Goal: Task Accomplishment & Management: Manage account settings

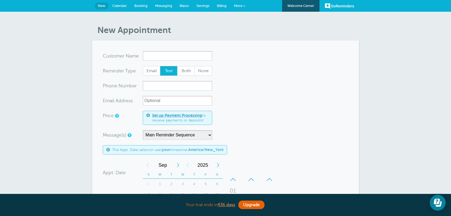
click at [270, 70] on form "You are creating a new customer. To use an existing customer select one from th…" at bounding box center [225, 190] width 245 height 278
click at [204, 8] on link "Settings" at bounding box center [203, 6] width 21 height 12
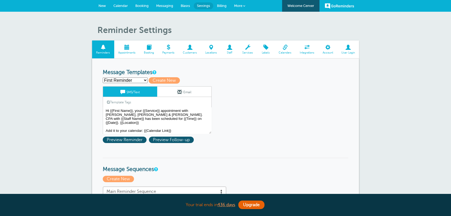
click at [215, 53] on span "Locations" at bounding box center [211, 52] width 15 height 3
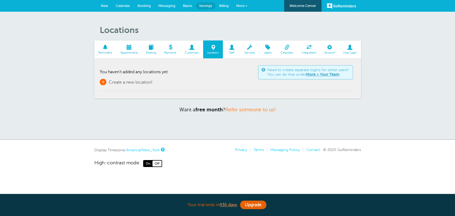
click at [131, 79] on link "+ Create a new location!" at bounding box center [126, 82] width 53 height 6
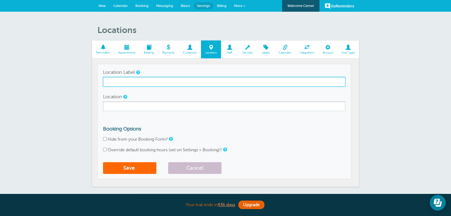
click at [131, 79] on input "Location Label" at bounding box center [224, 82] width 242 height 10
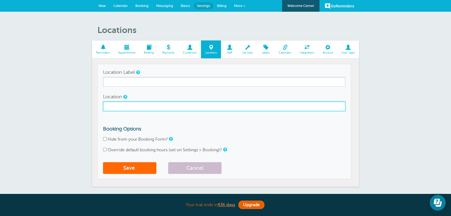
click at [121, 105] on input "Location" at bounding box center [224, 107] width 242 height 10
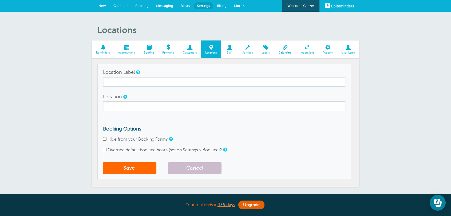
click at [189, 48] on span at bounding box center [189, 47] width 22 height 5
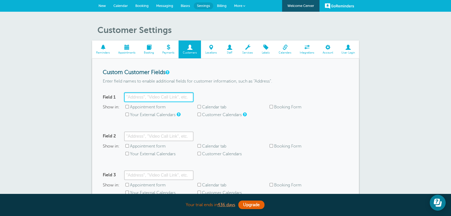
click at [130, 98] on input "Field 1" at bounding box center [158, 98] width 69 height 10
type input "Property Name"
click at [143, 110] on div "Show in: Appointment form Calendar tab Booking Form Your External Calendars Cus…" at bounding box center [225, 112] width 245 height 15
click at [143, 107] on label "Appointment form" at bounding box center [148, 107] width 36 height 5
click at [129, 107] on input "Appointment form" at bounding box center [126, 106] width 3 height 3
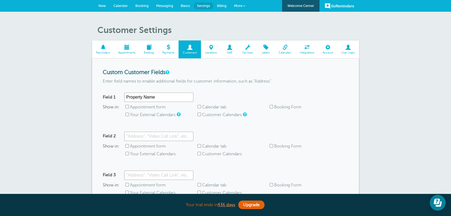
checkbox input "true"
click at [224, 108] on label "Calendar tab" at bounding box center [214, 107] width 24 height 5
click at [201, 108] on input "Calendar tab" at bounding box center [198, 106] width 3 height 3
checkbox input "true"
click at [284, 105] on label "Booking Form" at bounding box center [287, 107] width 27 height 5
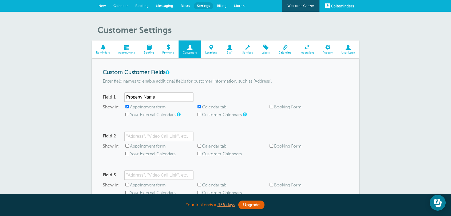
click at [273, 105] on input "Booking Form" at bounding box center [270, 106] width 3 height 3
checkbox input "true"
click at [130, 116] on label "Your External Calendars" at bounding box center [153, 115] width 46 height 5
click at [129, 116] on input "Your External Calendars" at bounding box center [126, 114] width 3 height 3
checkbox input "true"
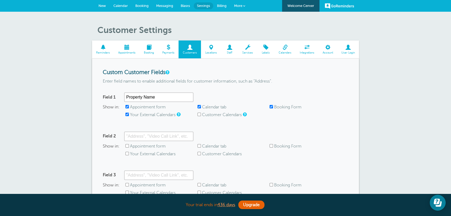
click at [203, 116] on label "Customer Calendars" at bounding box center [222, 115] width 40 height 5
click at [201, 116] on input "Customer Calendars" at bounding box center [198, 114] width 3 height 3
checkbox input "true"
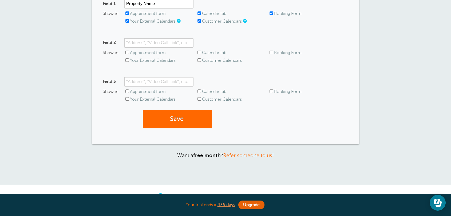
scroll to position [122, 0]
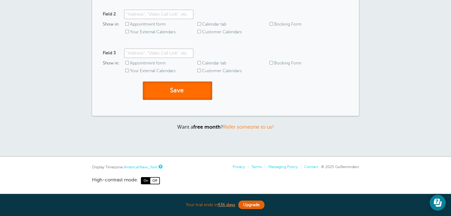
click at [198, 94] on button "Save" at bounding box center [177, 91] width 69 height 18
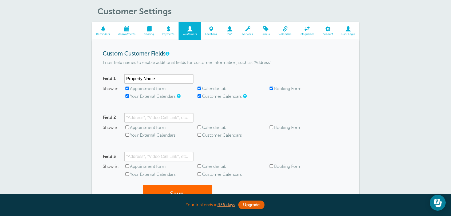
scroll to position [69, 0]
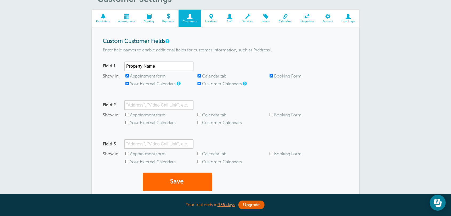
click at [145, 20] on span "Booking" at bounding box center [148, 21] width 13 height 3
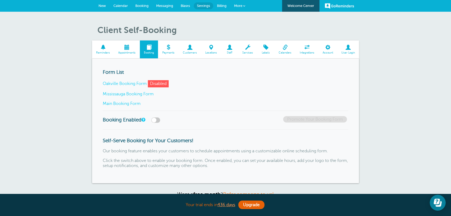
click at [119, 102] on link "Main Booking Form" at bounding box center [122, 103] width 38 height 5
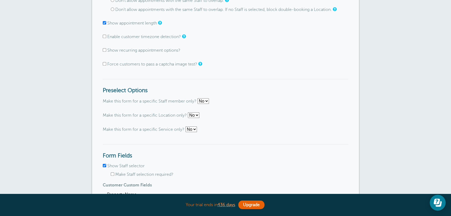
scroll to position [622, 0]
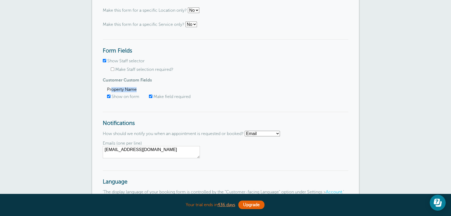
drag, startPoint x: 111, startPoint y: 90, endPoint x: 149, endPoint y: 91, distance: 38.2
click at [143, 89] on span "Property Name" at bounding box center [227, 89] width 241 height 5
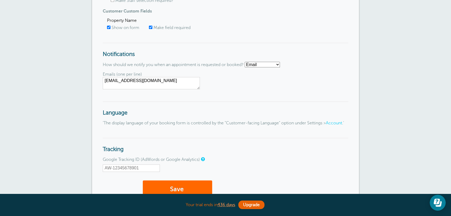
scroll to position [761, 0]
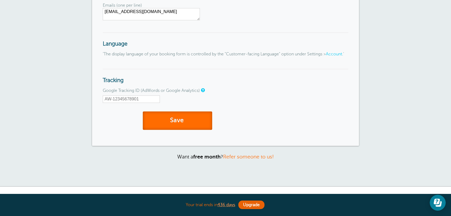
click at [170, 126] on button "Save" at bounding box center [177, 121] width 69 height 18
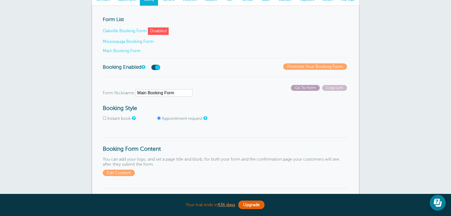
click at [299, 88] on span "Go To Form" at bounding box center [305, 88] width 29 height 6
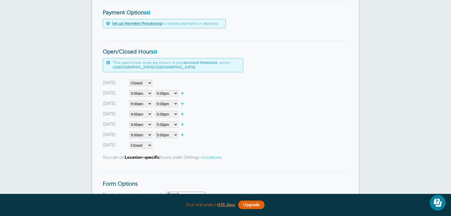
scroll to position [346, 0]
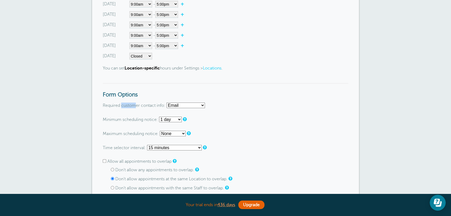
drag, startPoint x: 136, startPoint y: 107, endPoint x: 165, endPoint y: 102, distance: 29.5
click at [121, 106] on label "Required customer contact info:" at bounding box center [134, 105] width 63 height 5
click at [176, 107] on select "Email Phone Email or Phone Email and Phone" at bounding box center [185, 106] width 38 height 6
drag, startPoint x: 246, startPoint y: 131, endPoint x: 242, endPoint y: 129, distance: 4.8
click at [246, 131] on form "Go To Form Copy Link Form Nickname: Main Booking Form Booking Style Instant boo…" at bounding box center [225, 187] width 245 height 758
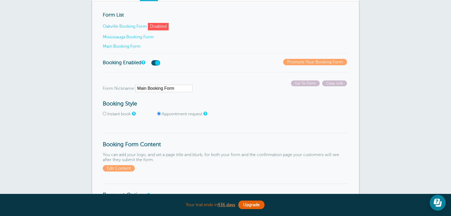
scroll to position [0, 0]
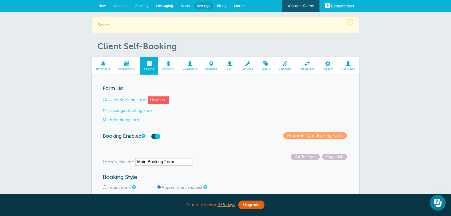
click at [146, 6] on span "Booking" at bounding box center [141, 6] width 13 height 4
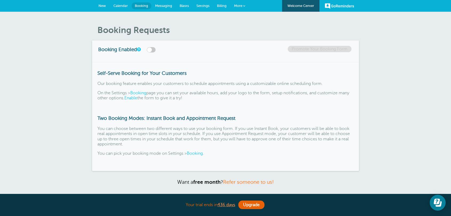
click at [96, 6] on link "New" at bounding box center [102, 6] width 15 height 12
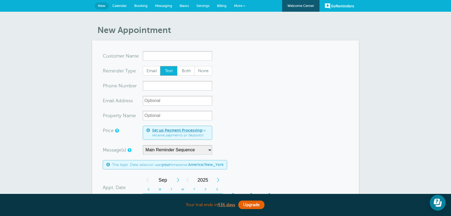
click at [201, 5] on span "Settings" at bounding box center [202, 6] width 13 height 4
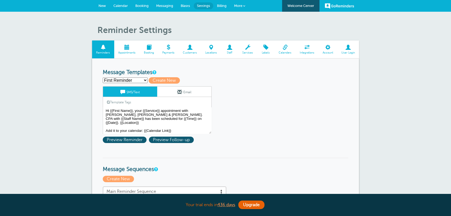
click at [149, 45] on span at bounding box center [149, 47] width 18 height 5
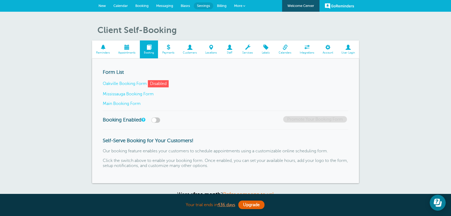
click at [114, 102] on link "Main Booking Form" at bounding box center [122, 103] width 38 height 5
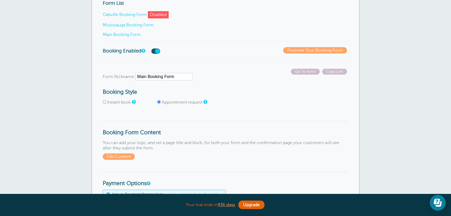
click at [103, 101] on input "Instant book" at bounding box center [104, 101] width 3 height 3
radio input "true"
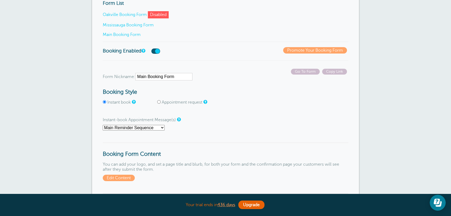
click at [145, 129] on select "First Reminder Follow Up: Ask For Review Second Reminder Third Reminder Main Re…" at bounding box center [134, 128] width 62 height 6
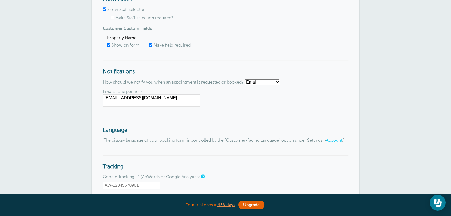
scroll to position [761, 0]
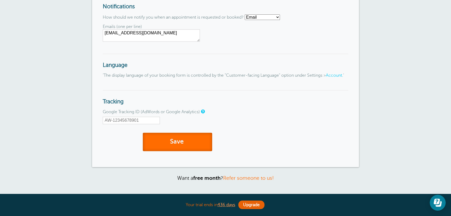
click at [185, 145] on span "submit" at bounding box center [185, 141] width 2 height 7
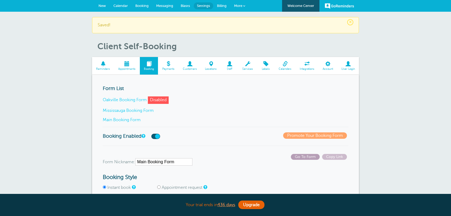
click at [305, 158] on span "Go To Form" at bounding box center [305, 157] width 29 height 6
click at [125, 121] on link "Main Booking Form" at bounding box center [122, 120] width 38 height 5
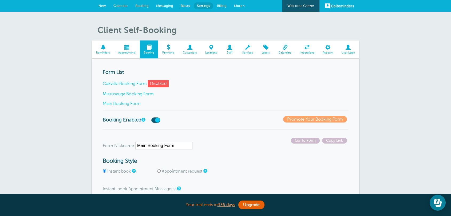
click at [107, 46] on span at bounding box center [103, 47] width 22 height 5
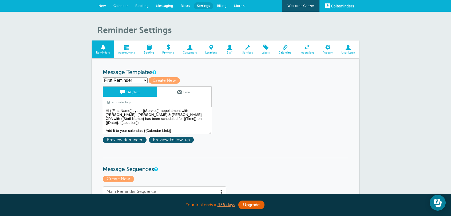
click at [221, 7] on span "Billing" at bounding box center [222, 6] width 10 height 4
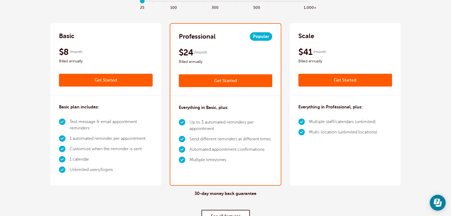
scroll to position [69, 0]
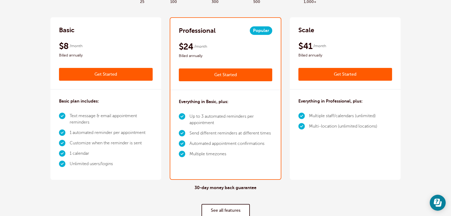
click at [101, 131] on li "1 automated reminder per appointment" at bounding box center [111, 133] width 83 height 10
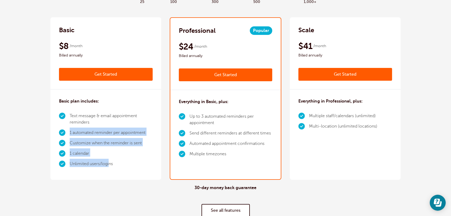
drag, startPoint x: 109, startPoint y: 164, endPoint x: 70, endPoint y: 133, distance: 50.0
click at [70, 133] on ul "Text message & email appointment reminders 1 automated reminder per appointment…" at bounding box center [106, 140] width 94 height 58
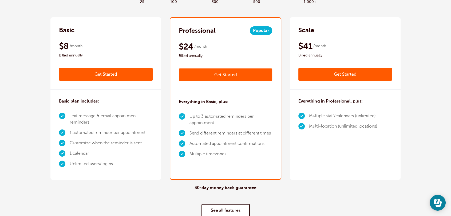
click at [216, 117] on li "Up to 3 automated reminders per appointment" at bounding box center [230, 120] width 83 height 17
click at [217, 147] on li "Automated appointment confirmations" at bounding box center [230, 144] width 83 height 10
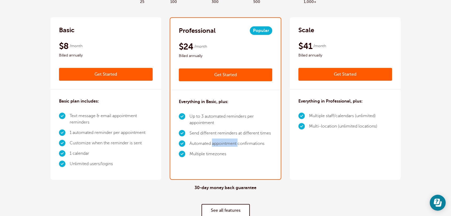
click at [217, 147] on li "Automated appointment confirmations" at bounding box center [230, 144] width 83 height 10
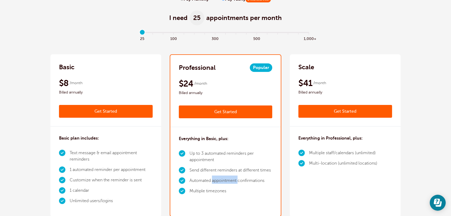
scroll to position [0, 0]
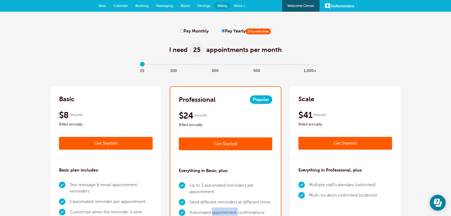
click at [202, 8] on link "Settings" at bounding box center [204, 6] width 21 height 12
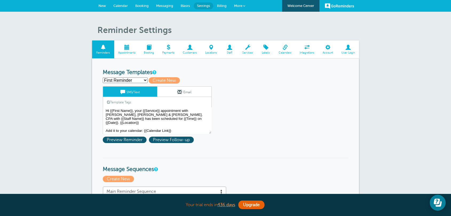
click at [131, 81] on select "First Reminder Follow Up: Ask For Review Second Reminder Third Reminder Create …" at bounding box center [125, 81] width 45 height 6
click at [103, 78] on select "First Reminder Follow Up: Ask For Review Second Reminder Third Reminder Create …" at bounding box center [125, 81] width 45 height 6
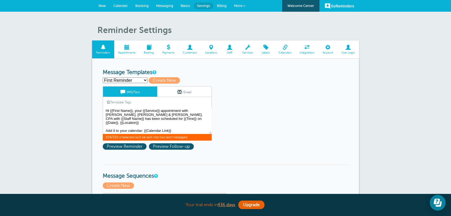
drag, startPoint x: 115, startPoint y: 117, endPoint x: 184, endPoint y: 124, distance: 69.7
click at [184, 124] on textarea "Hi {{First Name}}, your {{Service}} appointment with Griffiths, Dreher & Evans,…" at bounding box center [157, 121] width 109 height 27
click at [177, 128] on textarea "Hi {{First Name}}, your {{Service}} appointment with Griffiths, Dreher & Evans,…" at bounding box center [157, 121] width 109 height 27
click at [161, 82] on span "Create New" at bounding box center [164, 80] width 31 height 6
select select
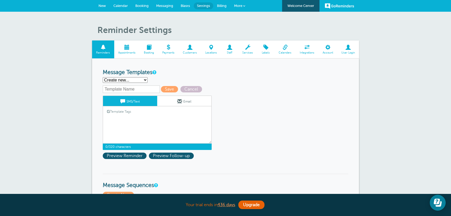
click at [132, 120] on textarea "Hi {{First Name}}, your {{Service}} appointment with Griffiths, Dreher & Evans,…" at bounding box center [157, 130] width 109 height 27
click at [118, 114] on link "Template Tags" at bounding box center [119, 111] width 32 height 10
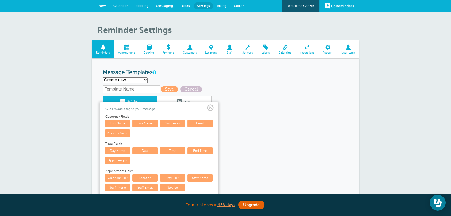
click at [118, 122] on link "First Name" at bounding box center [117, 123] width 25 height 7
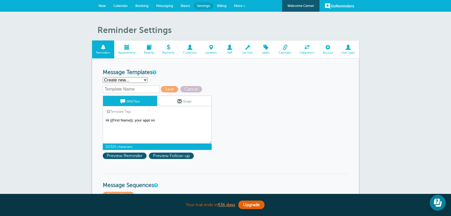
click at [131, 112] on link "Template Tags" at bounding box center [119, 111] width 32 height 10
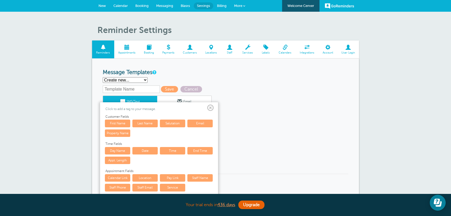
click at [149, 152] on link "Date" at bounding box center [144, 150] width 25 height 7
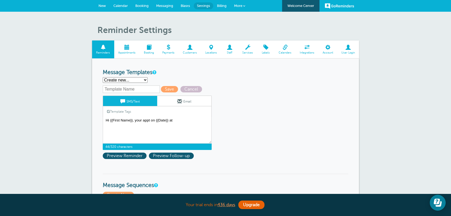
click at [131, 113] on link "Template Tags" at bounding box center [119, 111] width 32 height 10
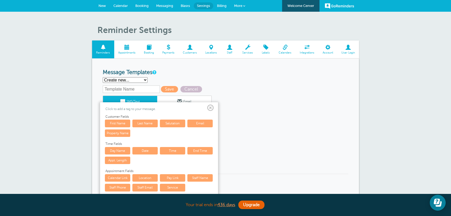
click at [170, 149] on link "Time" at bounding box center [172, 150] width 25 height 7
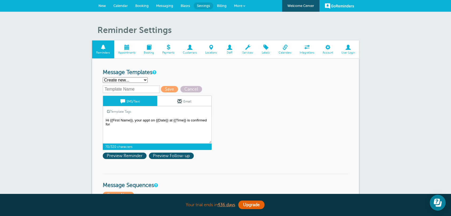
click at [115, 112] on link "Template Tags" at bounding box center [119, 111] width 32 height 10
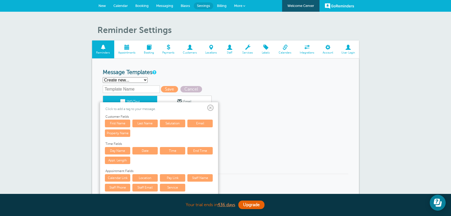
click at [115, 132] on link "Property Name" at bounding box center [117, 133] width 25 height 7
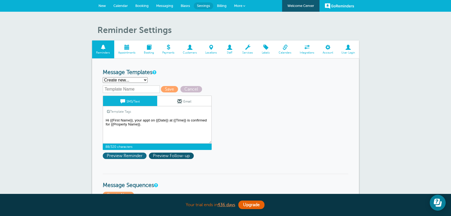
type textarea "Hi {{First Name}}, your appt on {{Date}} at {{Time}} is confirmed for {{Propert…"
click at [125, 157] on span "Preview Reminder" at bounding box center [125, 156] width 44 height 6
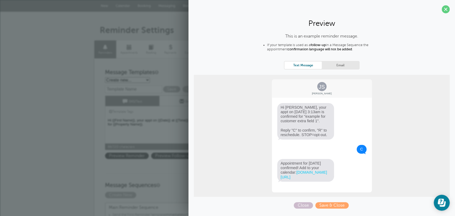
drag, startPoint x: 277, startPoint y: 109, endPoint x: 293, endPoint y: 120, distance: 18.4
click at [293, 120] on span "Hi Jane, your appt on 9/16 at 3:13am is confirmed for "example for customer ext…" at bounding box center [305, 121] width 57 height 37
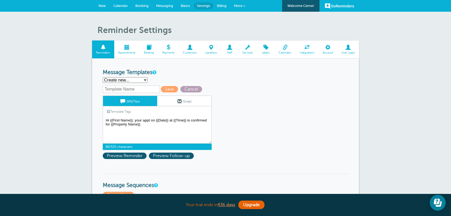
click at [188, 91] on span "Cancel" at bounding box center [191, 89] width 22 height 6
select select "142289"
type textarea "Hi {{First Name}}, your {{Service}} appointment with Griffiths, Dreher & Evans,…"
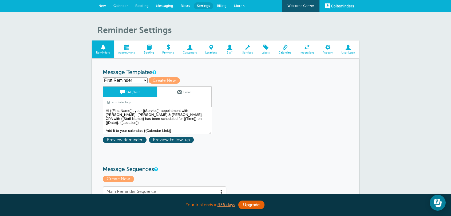
click at [128, 83] on select "First Reminder Follow Up: Ask For Review Second Reminder Third Reminder Create …" at bounding box center [125, 81] width 45 height 6
select select "142291"
click at [103, 78] on select "First Reminder Follow Up: Ask For Review Second Reminder Third Reminder Create …" at bounding box center [125, 81] width 45 height 6
type input "Second Reminder"
type textarea "Hi {{First Name}}, you have an appointment with Business Trial at {{Time}} on {…"
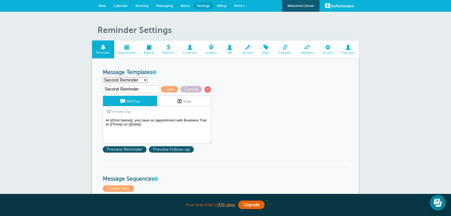
drag, startPoint x: 173, startPoint y: 104, endPoint x: 158, endPoint y: 104, distance: 15.2
click at [174, 104] on link "Email" at bounding box center [184, 101] width 54 height 10
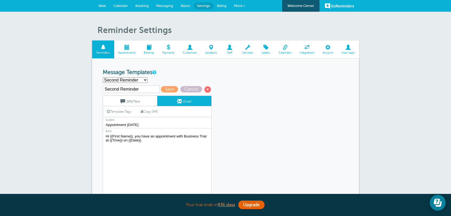
click at [130, 104] on link "SMS/Text" at bounding box center [130, 101] width 54 height 10
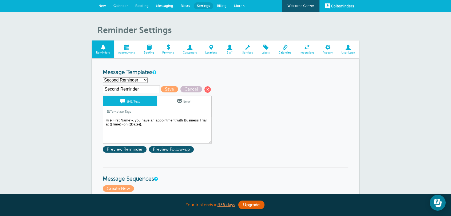
click at [180, 101] on span at bounding box center [179, 101] width 5 height 5
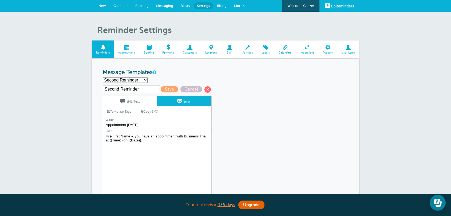
click at [144, 100] on link "SMS/Text" at bounding box center [130, 101] width 54 height 10
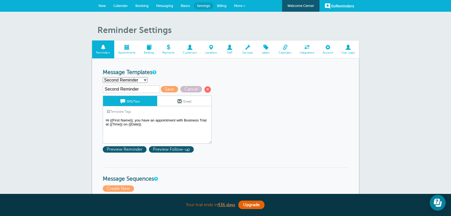
click at [159, 122] on textarea "Hi {{First Name}}, your {{Service}} appointment with Griffiths, Dreher & Evans,…" at bounding box center [157, 130] width 109 height 27
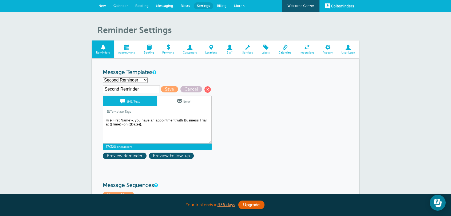
click at [153, 125] on textarea "Hi {{First Name}}, your {{Service}} appointment with Griffiths, Dreher & Evans,…" at bounding box center [157, 130] width 109 height 27
drag, startPoint x: 137, startPoint y: 145, endPoint x: 109, endPoint y: 146, distance: 28.3
click at [109, 146] on span "87/320 characters" at bounding box center [157, 147] width 109 height 6
click at [177, 99] on span at bounding box center [179, 101] width 5 height 5
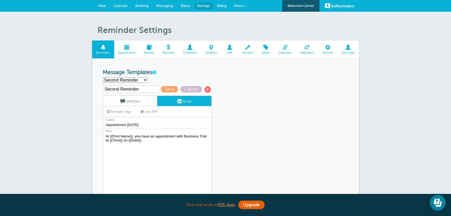
click at [159, 148] on textarea "Hi {{First Name}}, your {{Service}} appointment with Business Trial has been sc…" at bounding box center [157, 166] width 109 height 67
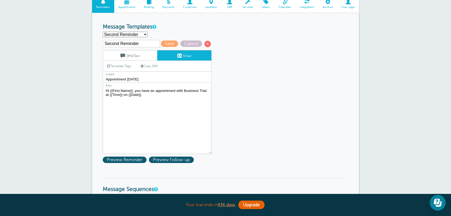
scroll to position [69, 0]
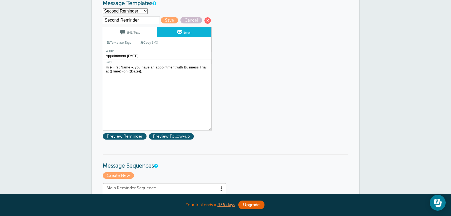
click at [155, 45] on link "Copy SMS" at bounding box center [149, 43] width 26 height 10
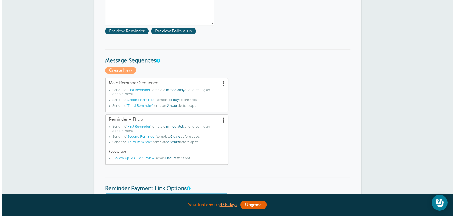
scroll to position [207, 0]
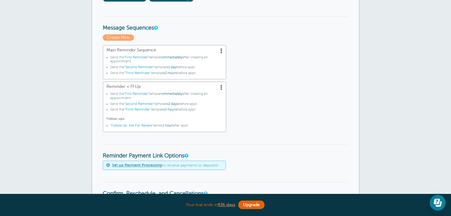
click at [203, 75] on li "Send the "Third Reminder" template 2 hours before appt." at bounding box center [166, 74] width 112 height 6
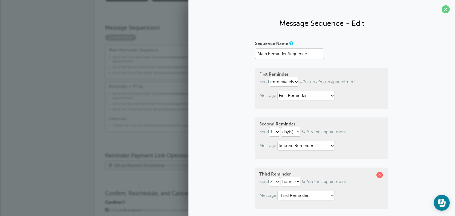
drag, startPoint x: 83, startPoint y: 78, endPoint x: 106, endPoint y: 74, distance: 23.6
click at [83, 77] on div "Reminder Settings Reminders Appointments Booking Payments Customers Locations S…" at bounding box center [227, 192] width 455 height 777
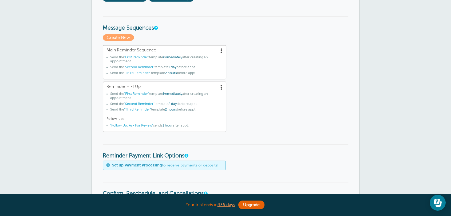
click at [221, 48] on span at bounding box center [221, 50] width 5 height 5
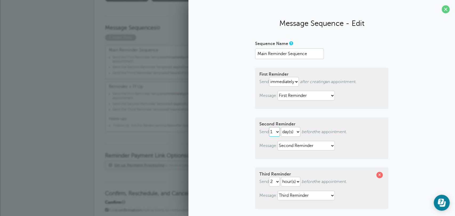
click at [277, 133] on select "1 2 3 4 5 6 7 8 9 10 11 12 13 14 15 16 17 18 19 20 21 22 23 24 25 26 27 28 29 30" at bounding box center [274, 132] width 11 height 10
select select "2"
click at [269, 127] on select "1 2 3 4 5 6 7 8 9 10 11 12 13 14 15 16 17 18 19 20 21 22 23 24 25 26 27 28 29 30" at bounding box center [274, 132] width 11 height 10
click at [275, 186] on select "1 2 3 4 5 6 7 8 9 10 11 12 13 14 15 16 17 18 19 20 21 22 23 24 25 26 27 28 29 30" at bounding box center [274, 182] width 11 height 10
select select "1"
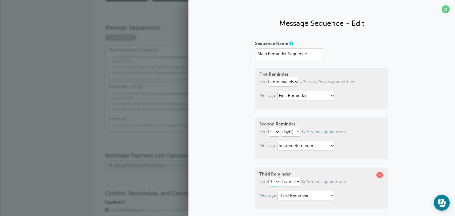
click at [269, 177] on select "1 2 3 4 5 6 7 8 9 10 11 12 13 14 15 16 17 18 19 20 21 22 23 24 25 26 27 28 29 30" at bounding box center [274, 182] width 11 height 10
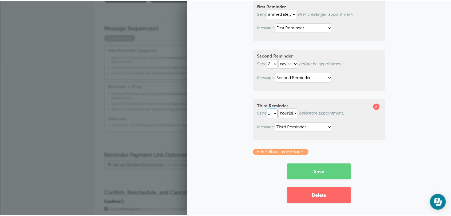
scroll to position [0, 0]
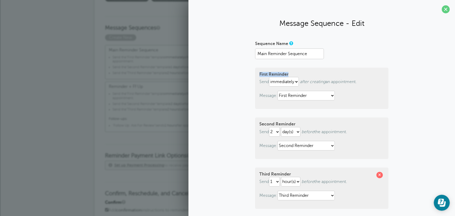
drag, startPoint x: 256, startPoint y: 70, endPoint x: 292, endPoint y: 69, distance: 35.8
click at [292, 69] on div "First Reminder Send immediately 1 2 3 4 5 6 7 8 9 10 11 12 13 14 15 16 17 18 19…" at bounding box center [321, 88] width 133 height 41
click at [291, 97] on select "First Reminder Follow Up: Ask For Review Second Reminder Third Reminder" at bounding box center [306, 96] width 57 height 10
click at [278, 91] on select "First Reminder Follow Up: Ask For Review Second Reminder Third Reminder" at bounding box center [306, 96] width 57 height 10
click at [442, 6] on span at bounding box center [446, 9] width 8 height 8
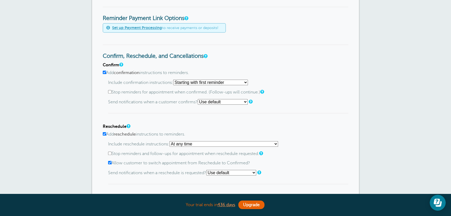
scroll to position [346, 0]
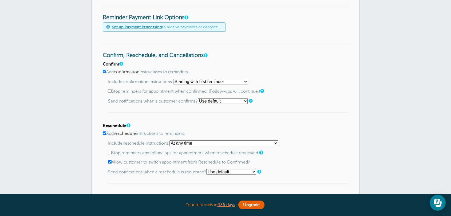
drag, startPoint x: 100, startPoint y: 55, endPoint x: 200, endPoint y: 53, distance: 99.8
click at [200, 53] on div "Reminder Schedule 1st reminder: Immediately 1 2 3 4 5 6 7 8 9 10 11 12 13 14 15…" at bounding box center [225, 57] width 267 height 689
drag, startPoint x: 120, startPoint y: 82, endPoint x: 195, endPoint y: 81, distance: 75.3
click at [184, 82] on p "Include confirmation instructions: Starting with first reminder If reminder is …" at bounding box center [228, 82] width 240 height 6
click at [235, 82] on select "Starting with first reminder If reminder is within 1 day of appointment If remi…" at bounding box center [210, 82] width 75 height 6
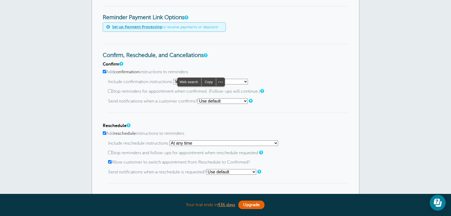
click at [175, 79] on select "Starting with first reminder If reminder is within 1 day of appointment If remi…" at bounding box center [210, 82] width 75 height 6
click at [166, 110] on div "Include confirmation instructions: Starting with first reminder If reminder is …" at bounding box center [228, 96] width 240 height 34
click at [181, 144] on select "At any time If reminder more than 1 day away from appointment If reminder more …" at bounding box center [223, 144] width 109 height 6
click at [171, 141] on select "At any time If reminder more than 1 day away from appointment If reminder more …" at bounding box center [223, 144] width 109 height 6
click at [160, 125] on h4 "Reschedule" at bounding box center [225, 126] width 245 height 5
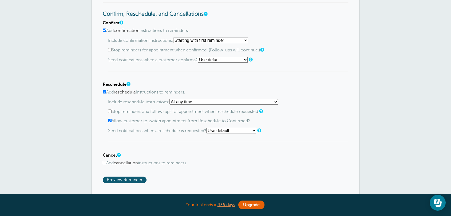
scroll to position [415, 0]
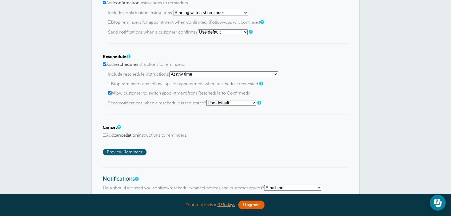
click at [105, 136] on input "Add cancellation instructions to reminders." at bounding box center [104, 134] width 3 height 3
checkbox input "true"
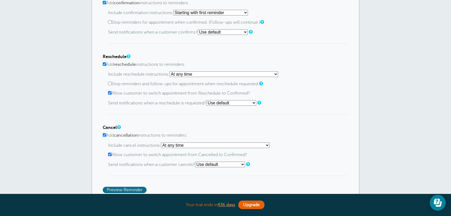
click at [120, 189] on span "Preview Reminder" at bounding box center [125, 190] width 44 height 6
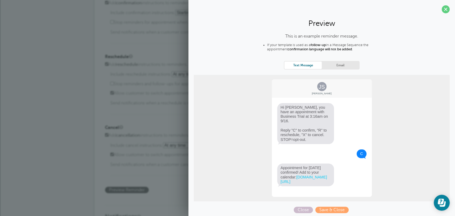
drag, startPoint x: 308, startPoint y: 135, endPoint x: 277, endPoint y: 125, distance: 31.8
click at [277, 125] on span "Hi Jane, you have an appointment with Business Trial at 3:16am on 9/16. Reply "…" at bounding box center [305, 123] width 57 height 41
click at [333, 68] on link "Email" at bounding box center [340, 65] width 37 height 7
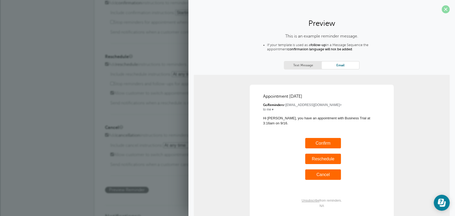
click at [443, 10] on span at bounding box center [446, 9] width 8 height 8
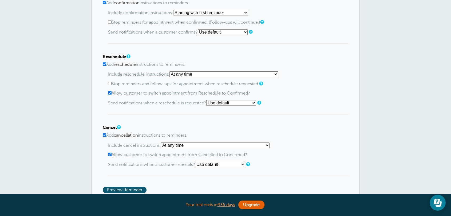
click at [339, 141] on div "Cancel Add cancellation instructions to reminders. Include cancel instructions:…" at bounding box center [225, 150] width 245 height 51
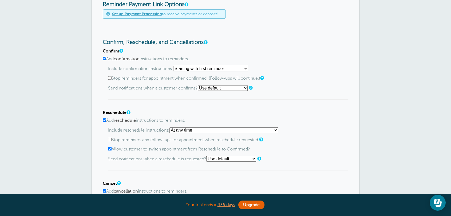
scroll to position [346, 0]
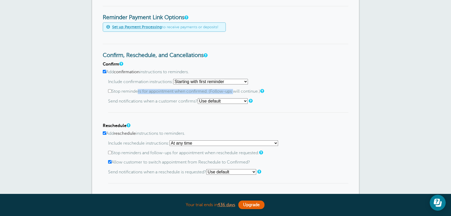
drag, startPoint x: 115, startPoint y: 92, endPoint x: 211, endPoint y: 93, distance: 96.3
click at [211, 93] on label "Stop reminders for appointment when confirmed. (Follow-ups will continue.)" at bounding box center [228, 91] width 240 height 5
click at [189, 97] on div "Include confirmation instructions: Starting with first reminder If reminder is …" at bounding box center [228, 96] width 240 height 34
click at [111, 91] on input "Stop reminders for appointment when confirmed. (Follow-ups will continue.)" at bounding box center [109, 90] width 3 height 3
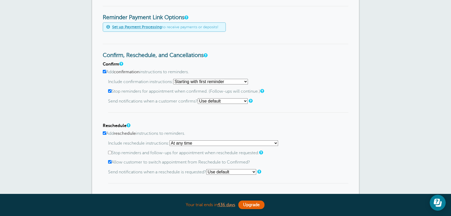
checkbox input "false"
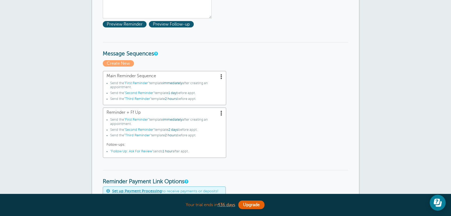
scroll to position [0, 0]
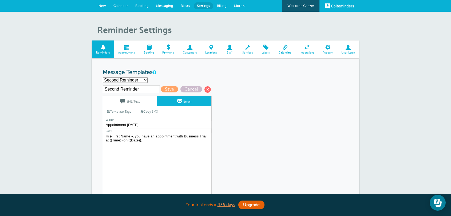
click at [153, 53] on span "Booking" at bounding box center [148, 52] width 13 height 3
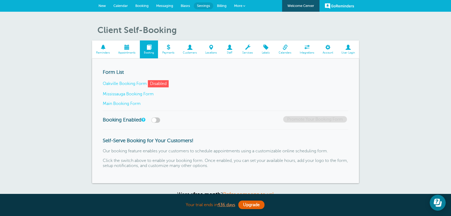
click at [133, 105] on link "Main Booking Form" at bounding box center [122, 103] width 38 height 5
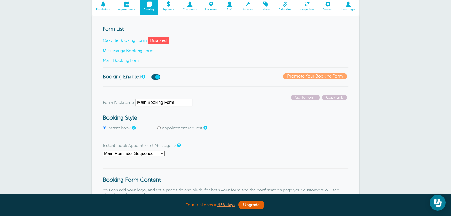
scroll to position [69, 0]
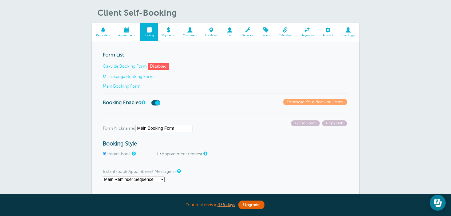
scroll to position [0, 0]
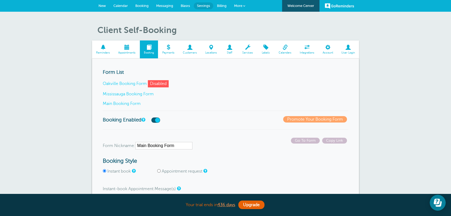
click at [247, 91] on div "Form List Oakville Booking Form Disabled Mississauga Booking Form Main Booking …" at bounding box center [225, 90] width 245 height 42
click at [196, 106] on p "Main Booking Form" at bounding box center [225, 103] width 245 height 5
click at [305, 141] on span "Go To Form" at bounding box center [305, 141] width 29 height 6
click at [248, 53] on span "Services" at bounding box center [248, 52] width 14 height 3
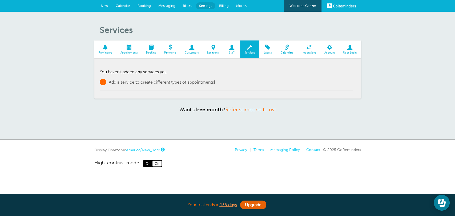
click at [102, 81] on span "+" at bounding box center [103, 82] width 7 height 6
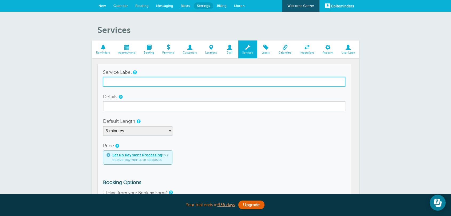
click at [119, 83] on input "Service Label" at bounding box center [224, 82] width 242 height 10
click at [123, 82] on input "Property vbisit" at bounding box center [224, 82] width 242 height 10
click at [123, 82] on input "Property Visit" at bounding box center [224, 82] width 242 height 10
type input "Property Visit"
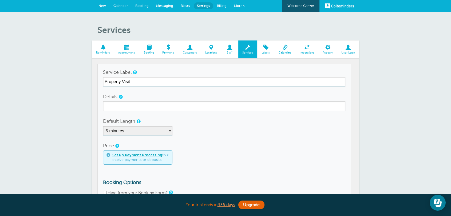
click at [118, 88] on form "Service Label Property Visit Details Default Length 5 minutes 10 minutes 15 min…" at bounding box center [224, 145] width 242 height 156
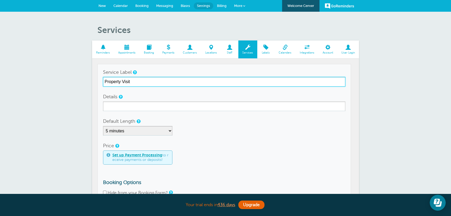
click at [116, 82] on input "Property Visit" at bounding box center [224, 82] width 242 height 10
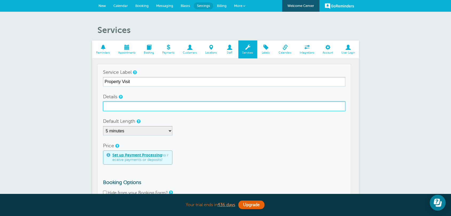
click at [115, 107] on input "Details" at bounding box center [224, 107] width 242 height 10
paste input "Property Visit"
type input "Property Visit"
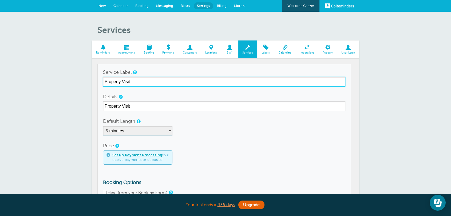
drag, startPoint x: 155, startPoint y: 82, endPoint x: 104, endPoint y: 70, distance: 52.5
click at [104, 70] on div "Service Label Property Visit" at bounding box center [224, 76] width 242 height 19
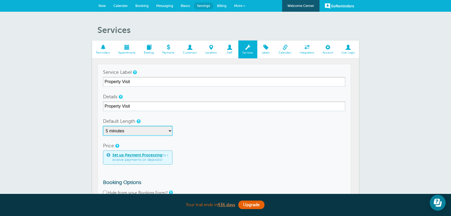
click at [145, 132] on select "5 minutes 10 minutes 15 minutes 20 minutes 25 minutes 30 minutes 35 minutes 40 …" at bounding box center [137, 131] width 69 height 10
select select "60"
click at [103, 126] on select "5 minutes 10 minutes 15 minutes 20 minutes 25 minutes 30 minutes 35 minutes 40 …" at bounding box center [137, 131] width 69 height 10
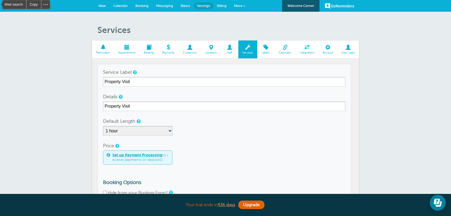
click at [230, 135] on div "5 minutes 10 minutes 15 minutes 20 minutes 25 minutes 30 minutes 35 minutes 40 …" at bounding box center [224, 131] width 242 height 10
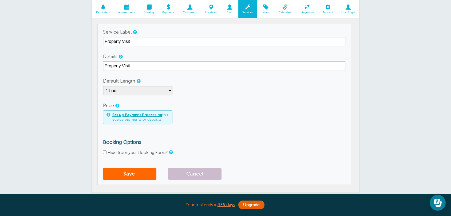
scroll to position [69, 0]
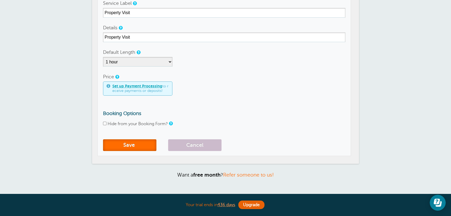
click at [130, 146] on button "Save" at bounding box center [129, 146] width 53 height 12
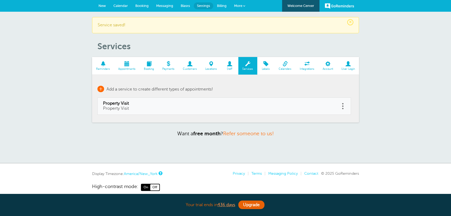
click at [101, 88] on span "+" at bounding box center [100, 89] width 7 height 6
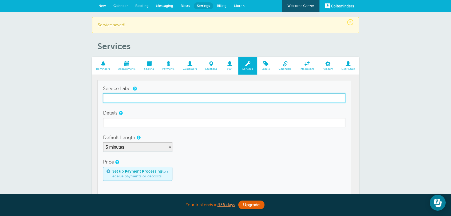
click at [129, 94] on input "Service Label" at bounding box center [224, 98] width 242 height 10
click at [128, 99] on input "Maintenance Work" at bounding box center [224, 98] width 242 height 10
type input "Maintenance Work"
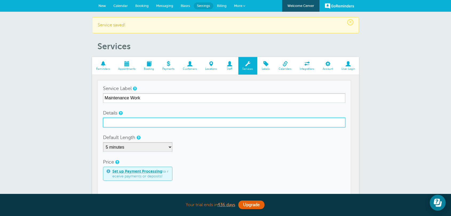
click at [127, 120] on input "Details" at bounding box center [224, 123] width 242 height 10
paste input "Maintenance Work"
type input "Maintenance Work"
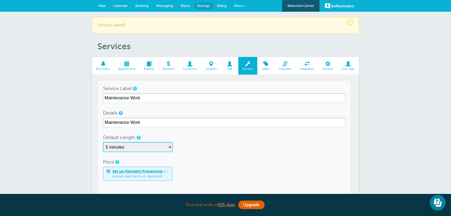
click at [149, 146] on select "5 minutes 10 minutes 15 minutes 20 minutes 25 minutes 30 minutes 35 minutes 40 …" at bounding box center [137, 147] width 69 height 10
select select "120"
click at [103, 142] on select "5 minutes 10 minutes 15 minutes 20 minutes 25 minutes 30 minutes 35 minutes 40 …" at bounding box center [137, 147] width 69 height 10
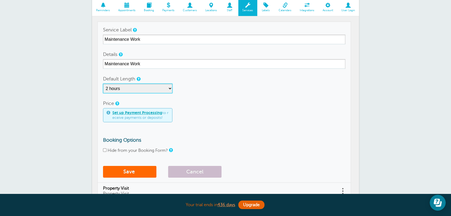
scroll to position [138, 0]
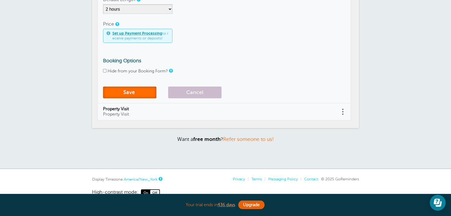
click at [123, 95] on button "Save" at bounding box center [129, 93] width 53 height 12
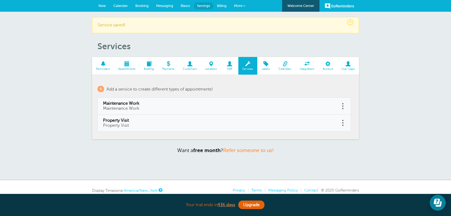
click at [149, 67] on link "Booking" at bounding box center [149, 66] width 18 height 18
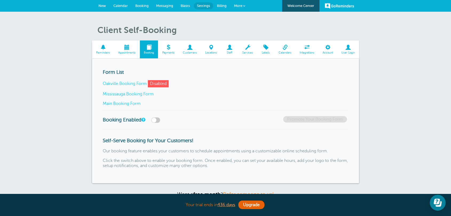
click at [124, 104] on link "Main Booking Form" at bounding box center [122, 103] width 38 height 5
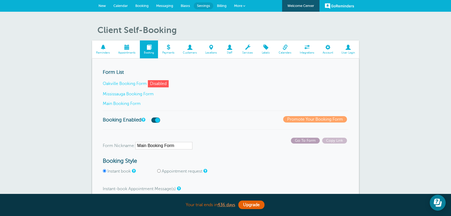
click at [297, 138] on span "Go To Form" at bounding box center [305, 141] width 29 height 6
click at [303, 139] on span "Go To Form" at bounding box center [305, 141] width 29 height 6
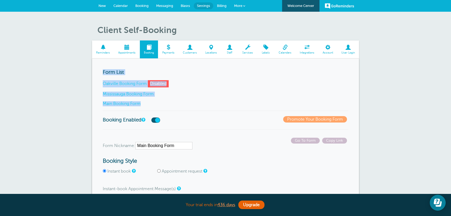
drag, startPoint x: 105, startPoint y: 73, endPoint x: 159, endPoint y: 103, distance: 61.8
click at [159, 103] on div "Form List Oakville Booking Form Disabled Mississauga Booking Form Main Booking …" at bounding box center [225, 90] width 245 height 42
click at [197, 98] on div "Form List Oakville Booking Form Disabled Mississauga Booking Form Main Booking …" at bounding box center [225, 90] width 245 height 42
drag, startPoint x: 156, startPoint y: 104, endPoint x: 102, endPoint y: 79, distance: 58.8
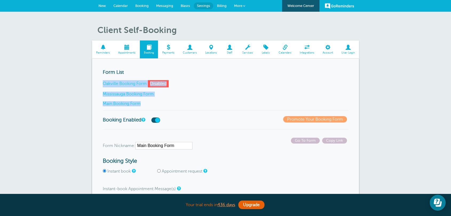
click at [191, 100] on div "Form List Oakville Booking Form Disabled Mississauga Booking Form Main Booking …" at bounding box center [225, 90] width 245 height 42
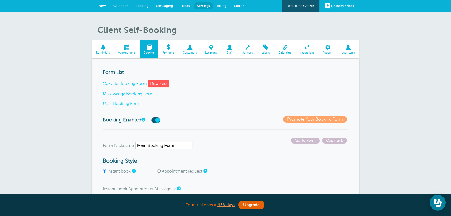
click at [245, 56] on link "Services" at bounding box center [247, 50] width 19 height 18
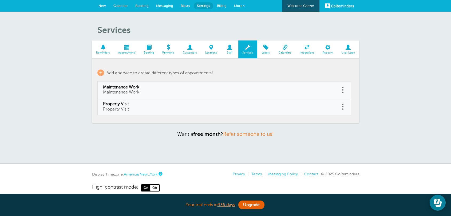
click at [134, 54] on span "Appointments" at bounding box center [127, 52] width 20 height 3
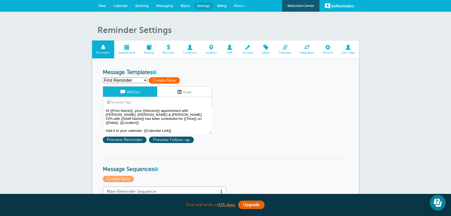
click at [156, 79] on span "Create New" at bounding box center [164, 80] width 31 height 6
select select
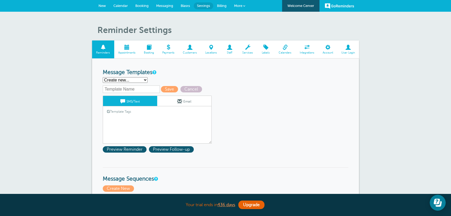
click at [147, 121] on textarea "Hi {{First Name}}, your {{Service}} appointment with Griffiths, Dreher & Evans,…" at bounding box center [157, 130] width 109 height 27
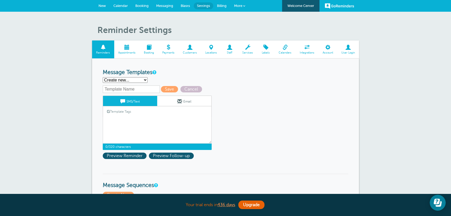
click at [133, 79] on select "First Reminder Follow Up: Ask For Review Second Reminder Third Reminder Create …" at bounding box center [125, 80] width 45 height 6
select select "142291"
click at [103, 77] on select "First Reminder Follow Up: Ask For Review Second Reminder Third Reminder Create …" at bounding box center [125, 80] width 45 height 6
type input "Second Reminder"
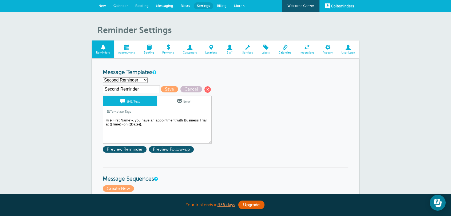
click at [182, 122] on textarea "Hi {{First Name}}, your {{Service}} appointment with Griffiths, Dreher & Evans,…" at bounding box center [157, 130] width 109 height 27
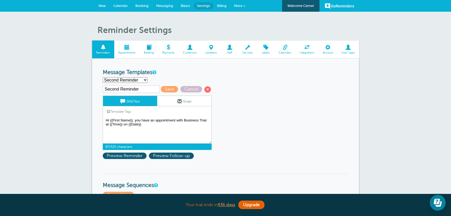
click at [156, 121] on textarea "Hi {{First Name}}, your {{Service}} appointment with Griffiths, Dreher & Evans,…" at bounding box center [157, 130] width 109 height 27
click at [155, 121] on textarea "Hi {{First Name}}, your {{Service}} appointment with Griffiths, Dreher & Evans,…" at bounding box center [157, 130] width 109 height 27
click at [126, 113] on link "Template Tags" at bounding box center [119, 111] width 32 height 10
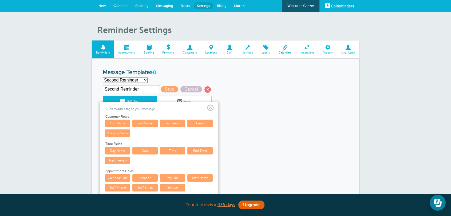
click at [182, 187] on link "Service" at bounding box center [172, 187] width 25 height 7
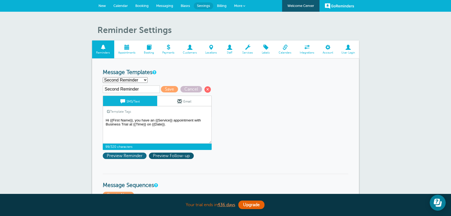
click at [138, 158] on span "Preview Reminder" at bounding box center [125, 156] width 44 height 6
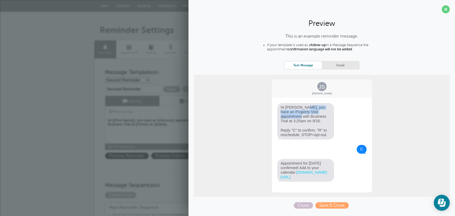
drag, startPoint x: 279, startPoint y: 109, endPoint x: 311, endPoint y: 110, distance: 32.6
click at [312, 110] on span "Hi Jane, you have an Property Visit appointment with Business Trial at 3:25am o…" at bounding box center [305, 121] width 57 height 37
click at [295, 118] on span "Hi Jane, you have an Property Visit appointment with Business Trial at 3:25am o…" at bounding box center [305, 121] width 57 height 37
drag, startPoint x: 291, startPoint y: 118, endPoint x: 296, endPoint y: 118, distance: 5.9
click at [291, 118] on span "Hi Jane, you have an Property Visit appointment with Business Trial at 3:25am o…" at bounding box center [305, 121] width 57 height 37
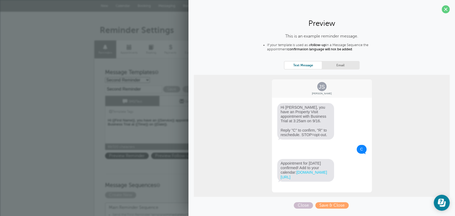
click at [305, 118] on span "Hi Jane, you have an Property Visit appointment with Business Trial at 3:25am o…" at bounding box center [305, 121] width 57 height 37
click at [314, 118] on span "Hi Jane, you have an Property Visit appointment with Business Trial at 3:25am o…" at bounding box center [305, 121] width 57 height 37
click at [156, 130] on textarea "Hi {{First Name}}, your {{Service}} appointment with Griffiths, Dreher & Evans,…" at bounding box center [159, 130] width 109 height 27
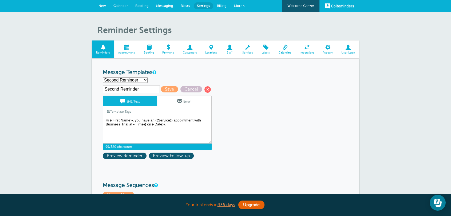
click at [154, 120] on textarea "Hi {{First Name}}, your {{Service}} appointment with Griffiths, Dreher & Evans,…" at bounding box center [157, 130] width 109 height 27
type textarea "Hi {{First Name}}, you have a {{Service}} appointment with Business Trial at {{…"
click at [116, 155] on span "Preview Reminder" at bounding box center [125, 156] width 44 height 6
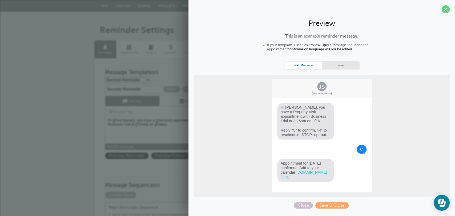
click at [174, 136] on textarea "Hi {{First Name}}, your {{Service}} appointment with Griffiths, Dreher & Evans,…" at bounding box center [159, 130] width 109 height 27
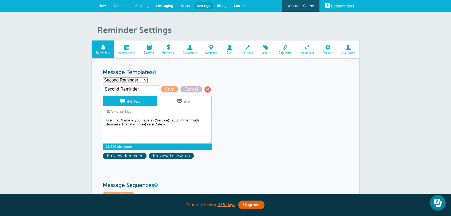
click at [100, 6] on span "New" at bounding box center [101, 6] width 7 height 4
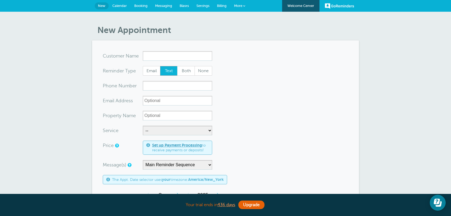
click at [208, 5] on span "Settings" at bounding box center [202, 6] width 13 height 4
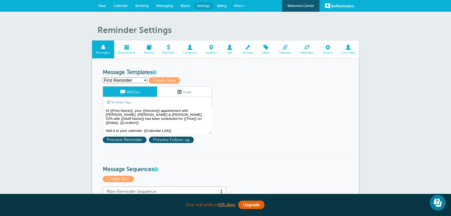
click at [222, 7] on span "Billing" at bounding box center [222, 6] width 10 height 4
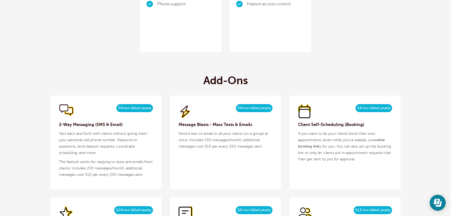
scroll to position [553, 0]
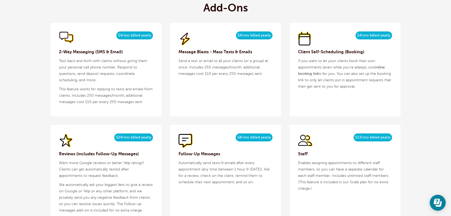
click at [322, 51] on h3 "Client Self-Scheduling (Booking)" at bounding box center [345, 52] width 94 height 6
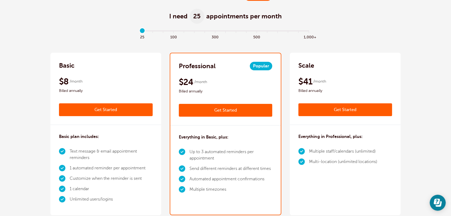
scroll to position [0, 0]
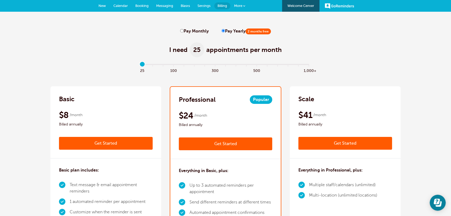
click at [182, 31] on input "Pay Monthly" at bounding box center [181, 30] width 3 height 3
radio input "true"
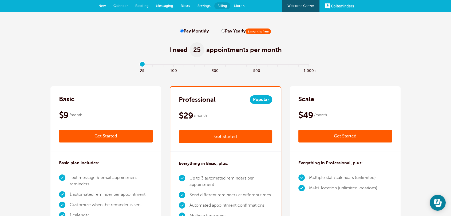
drag, startPoint x: 177, startPoint y: 31, endPoint x: 259, endPoint y: 46, distance: 83.4
click at [107, 6] on link "New" at bounding box center [102, 6] width 15 height 12
